Goal: Transaction & Acquisition: Book appointment/travel/reservation

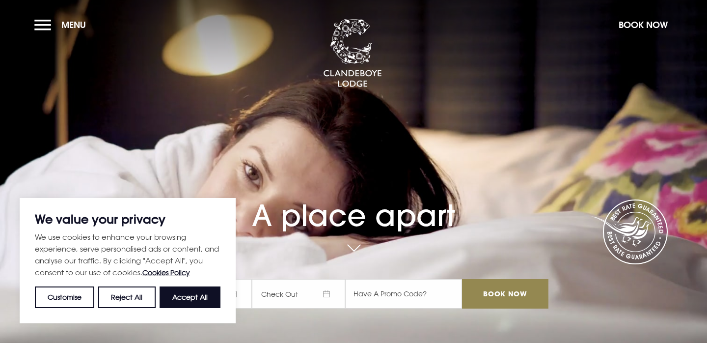
click at [633, 28] on button "Book Now" at bounding box center [643, 24] width 59 height 21
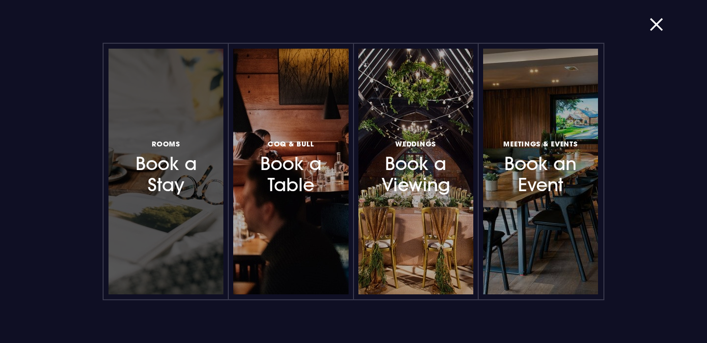
click at [144, 160] on h3 "Rooms Book a Stay" at bounding box center [166, 166] width 82 height 58
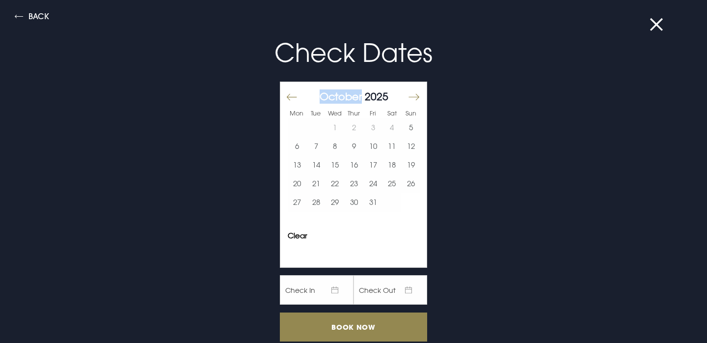
click at [144, 160] on div "Check Dates Mon Tue Wed Thur Fri Sat Sun September 2025 1 2 3 4 5 6 7 8 9 10 11…" at bounding box center [353, 205] width 467 height 362
click at [412, 98] on button "Move forward to switch to the next month." at bounding box center [414, 96] width 12 height 21
click at [328, 165] on button "17" at bounding box center [335, 165] width 19 height 19
click at [313, 171] on button "16" at bounding box center [316, 165] width 19 height 19
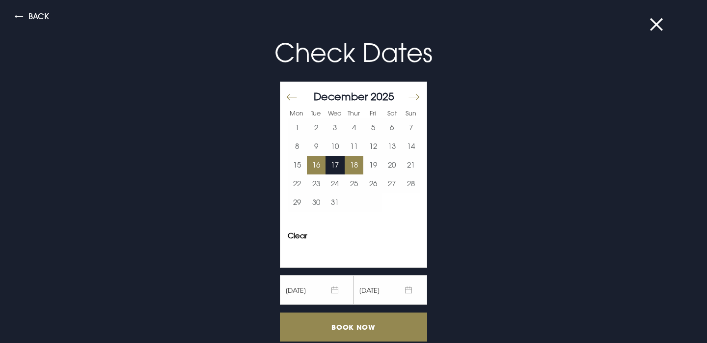
click at [354, 170] on button "18" at bounding box center [354, 165] width 19 height 19
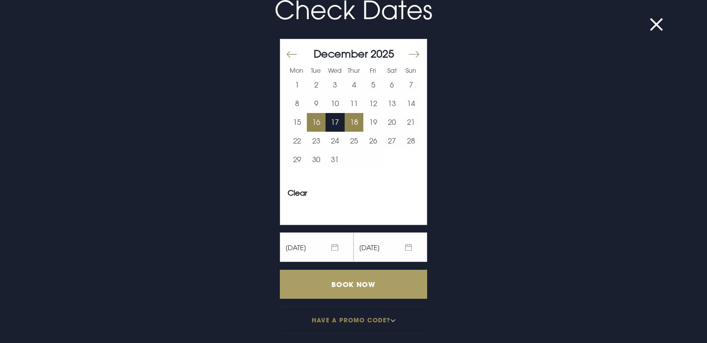
click at [323, 292] on input "Book Now" at bounding box center [353, 284] width 147 height 29
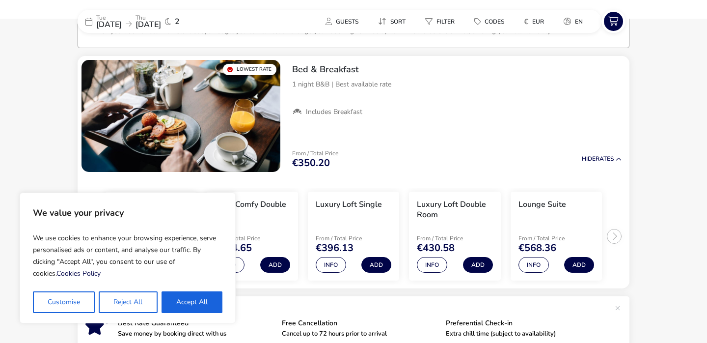
scroll to position [79, 0]
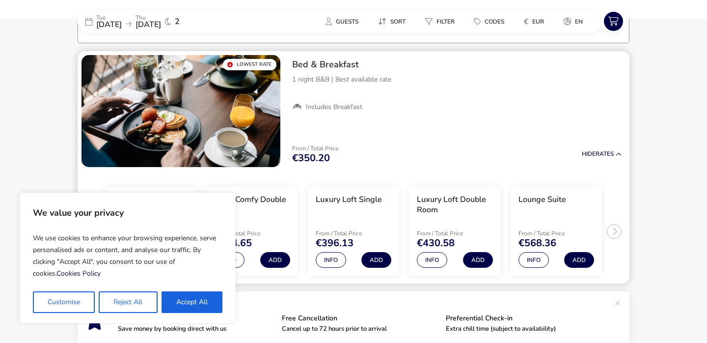
drag, startPoint x: 472, startPoint y: 116, endPoint x: 465, endPoint y: 116, distance: 6.9
click at [465, 116] on div "Bed & Breakfast 1 night B&B | Best available rate Includes Breakfast" at bounding box center [456, 85] width 345 height 69
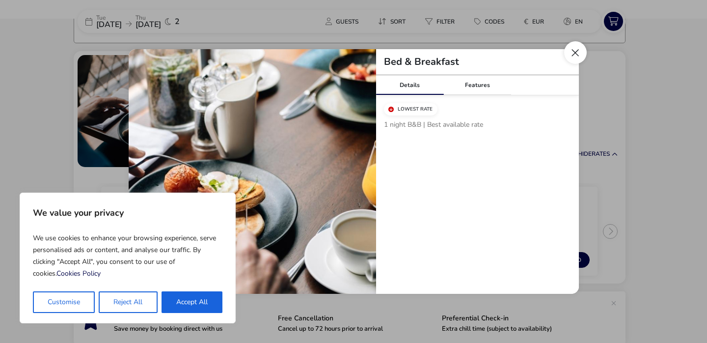
click at [580, 53] on button "Close modal" at bounding box center [575, 52] width 23 height 23
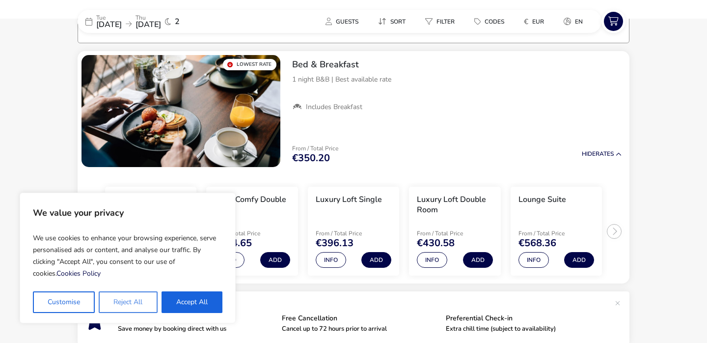
click at [121, 301] on button "Reject All" at bounding box center [128, 302] width 58 height 22
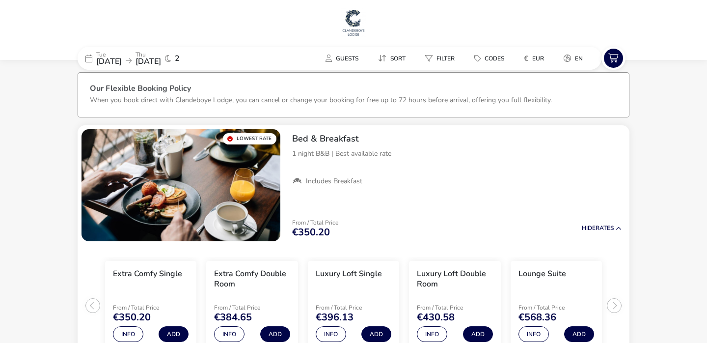
scroll to position [0, 0]
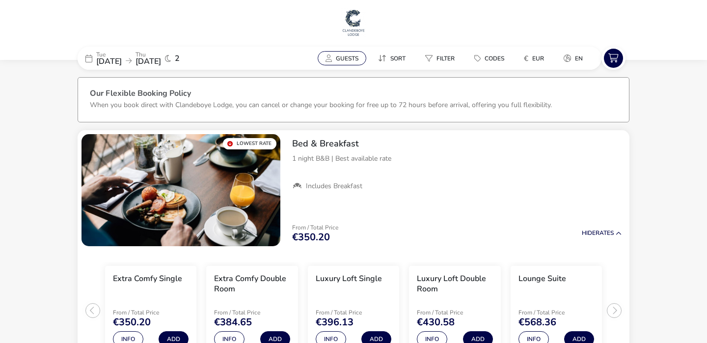
click at [340, 55] on span "Guests" at bounding box center [347, 59] width 23 height 8
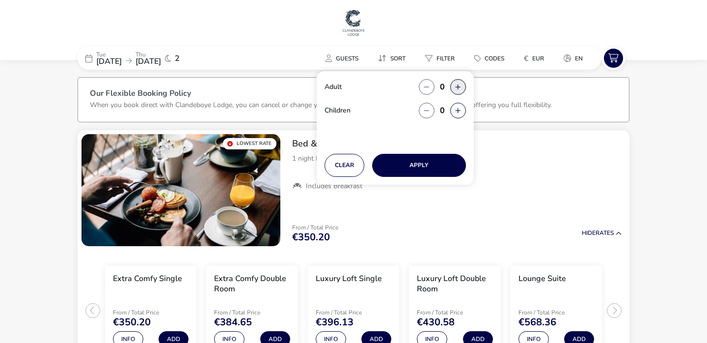
click at [458, 85] on button "button" at bounding box center [458, 87] width 16 height 16
click at [458, 84] on button "button" at bounding box center [458, 87] width 16 height 16
type input "2"
click at [506, 102] on p "When you book direct with Clandeboye Lodge, you can cancel or change your booki…" at bounding box center [321, 104] width 462 height 9
